Goal: Check status: Check status

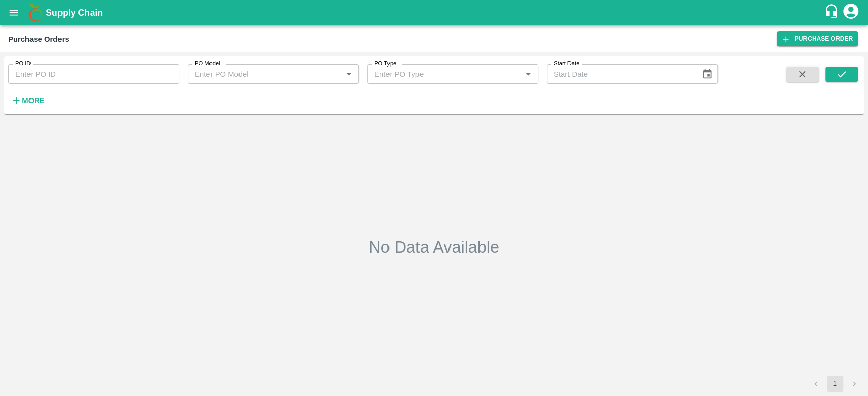
type input "159812"
click at [846, 79] on icon "submit" at bounding box center [841, 74] width 11 height 11
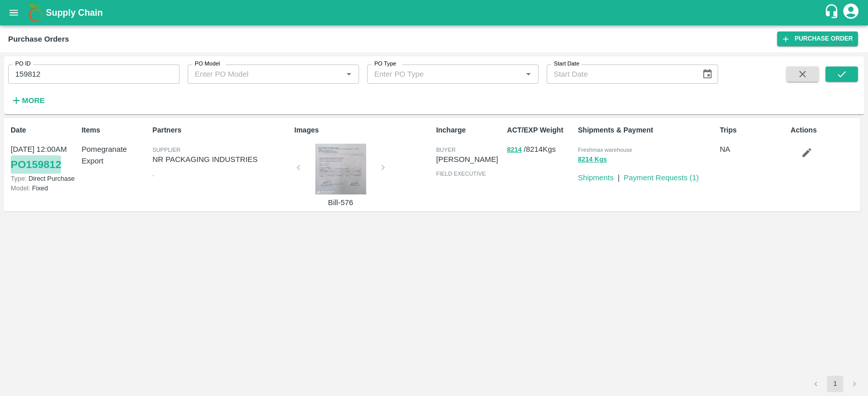
click at [36, 157] on link "PO 159812" at bounding box center [36, 165] width 50 height 18
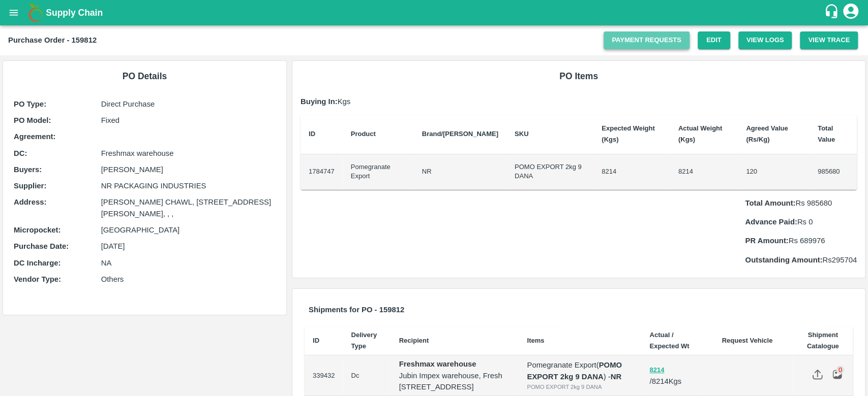
click at [651, 35] on link "Payment Requests" at bounding box center [646, 41] width 86 height 18
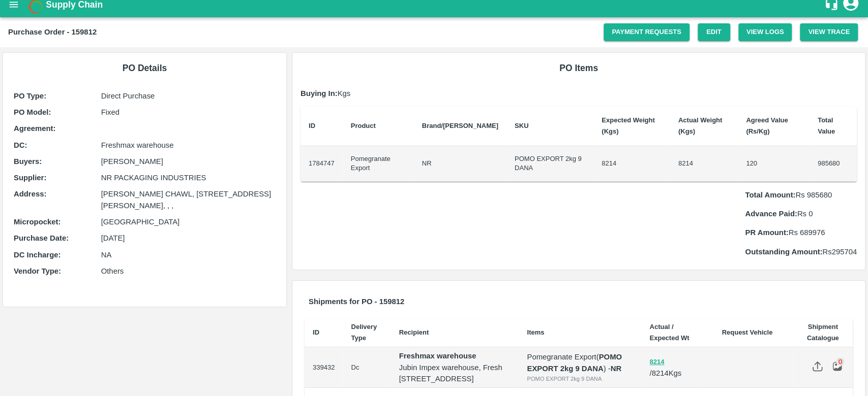
click at [830, 164] on td "985680" at bounding box center [832, 164] width 47 height 36
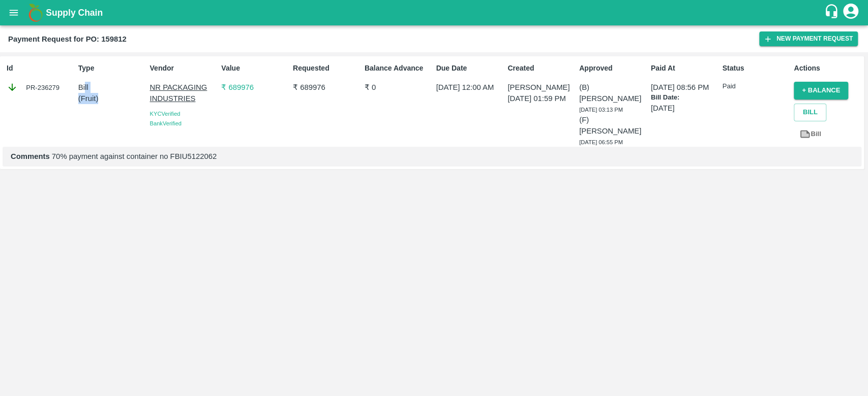
drag, startPoint x: 85, startPoint y: 88, endPoint x: 98, endPoint y: 101, distance: 18.0
click at [98, 101] on div "Bill ( Fruit )" at bounding box center [112, 93] width 68 height 23
click at [76, 157] on p "Comments 70% payment against container no FBIU5122062" at bounding box center [432, 156] width 842 height 11
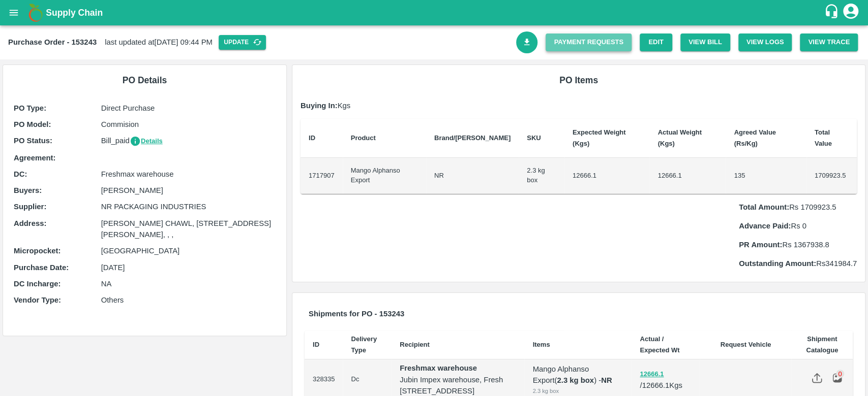
click at [611, 38] on link "Payment Requests" at bounding box center [588, 43] width 86 height 18
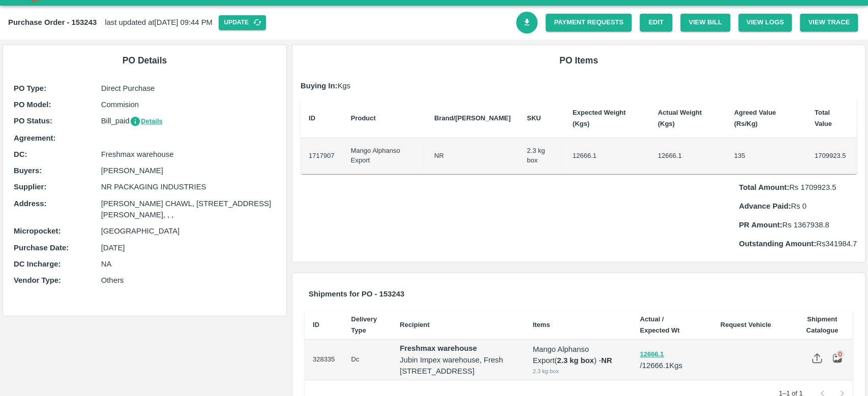
scroll to position [20, 0]
